Goal: Task Accomplishment & Management: Use online tool/utility

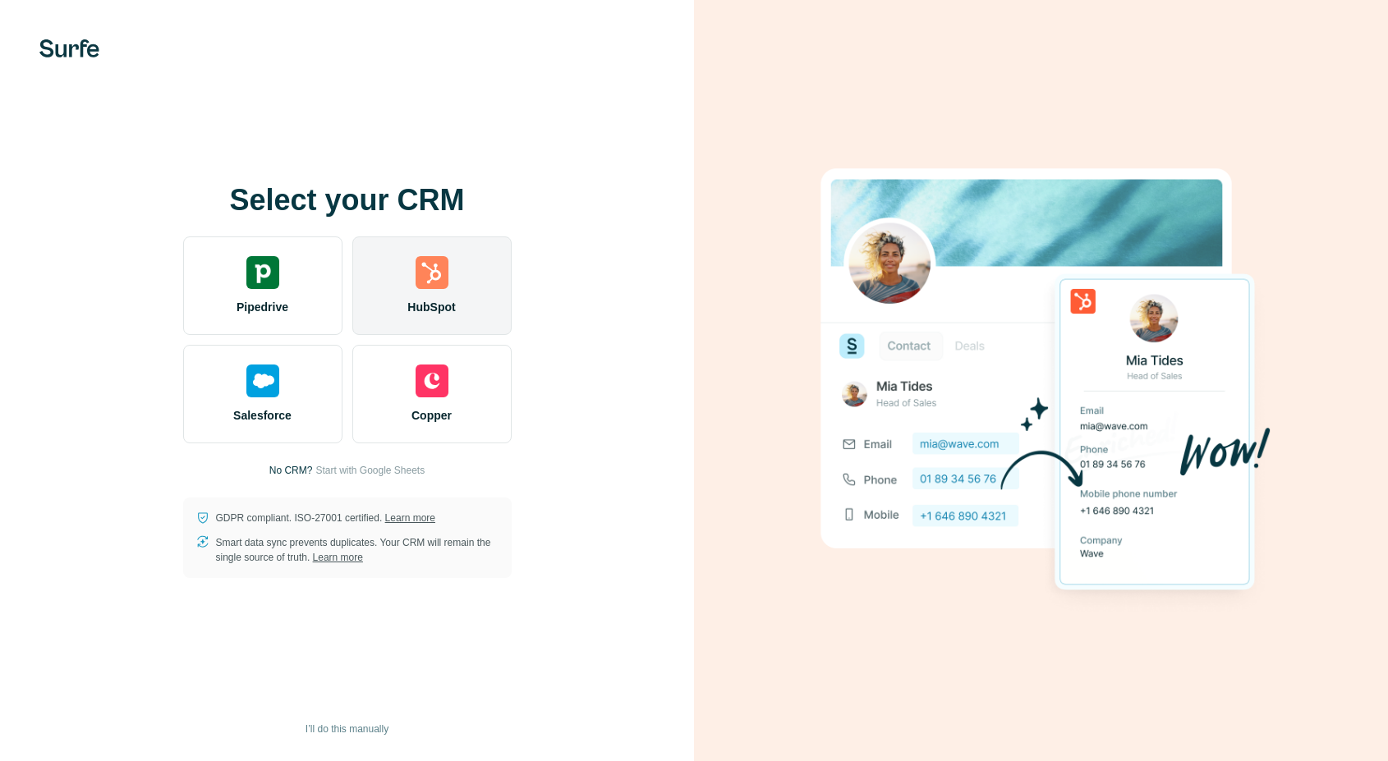
click at [442, 278] on img at bounding box center [432, 272] width 33 height 33
